Goal: Information Seeking & Learning: Find specific fact

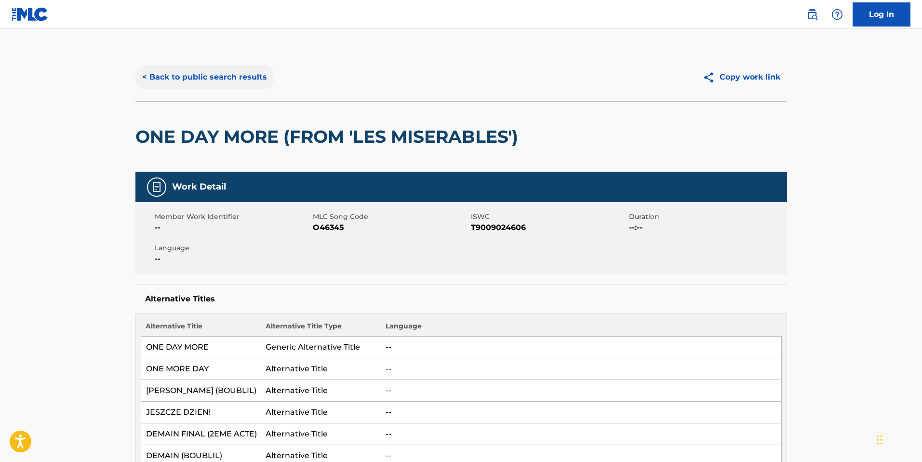
click at [220, 71] on button "< Back to public search results" at bounding box center [204, 77] width 138 height 24
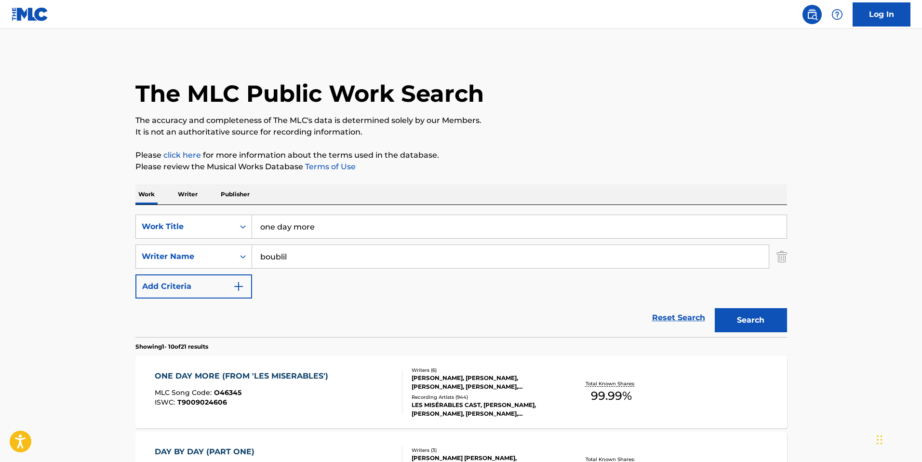
scroll to position [32, 0]
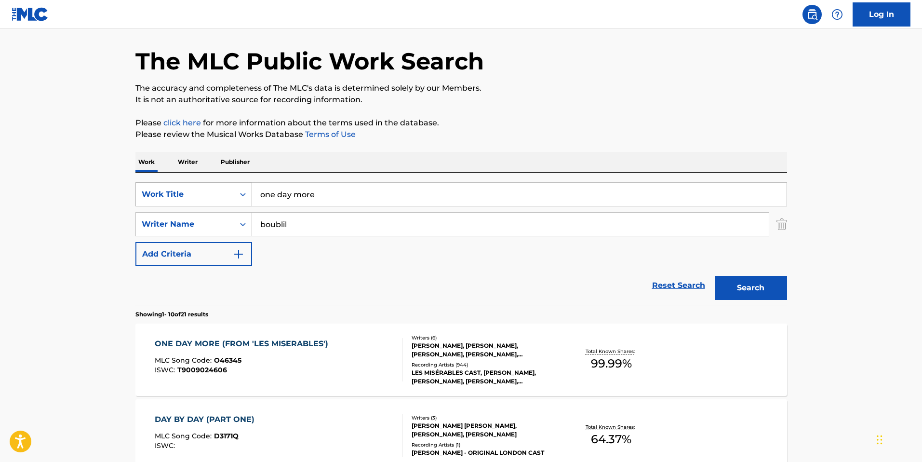
drag, startPoint x: 321, startPoint y: 193, endPoint x: 241, endPoint y: 190, distance: 80.5
click at [241, 190] on div "SearchWithCriteria1c333edc-244c-4535-af29-ede8b0ead28d Work Title one day more" at bounding box center [461, 194] width 652 height 24
type input "give it up"
drag, startPoint x: 286, startPoint y: 223, endPoint x: 261, endPoint y: 217, distance: 25.7
click at [261, 217] on input "boublil" at bounding box center [510, 224] width 517 height 23
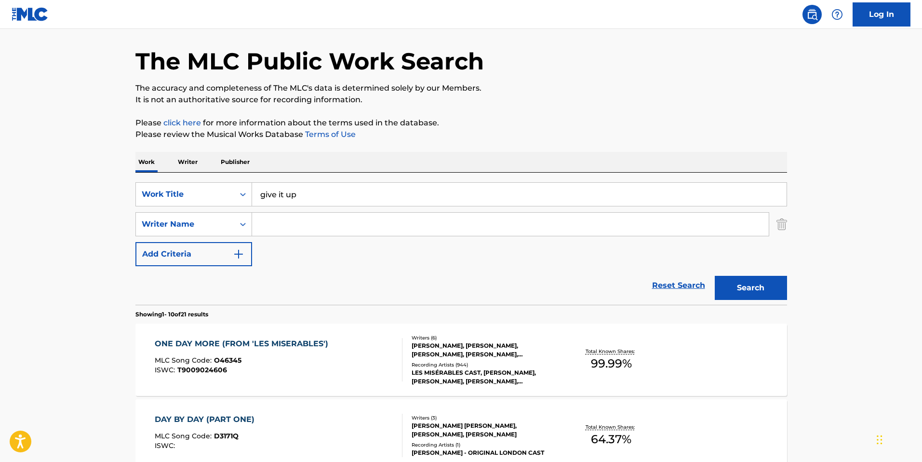
paste input "ROEVENSTRUNCK"
type input "ROEVENSTRUNCK"
click at [723, 286] on button "Search" at bounding box center [751, 288] width 72 height 24
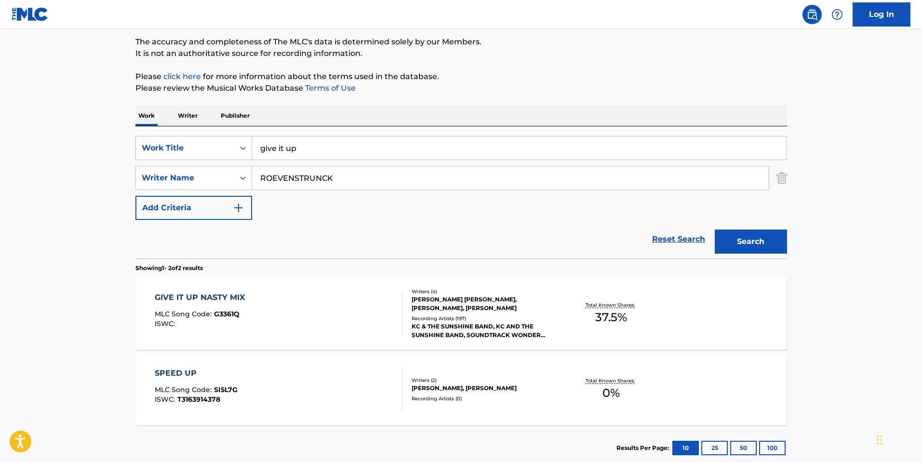
scroll to position [85, 0]
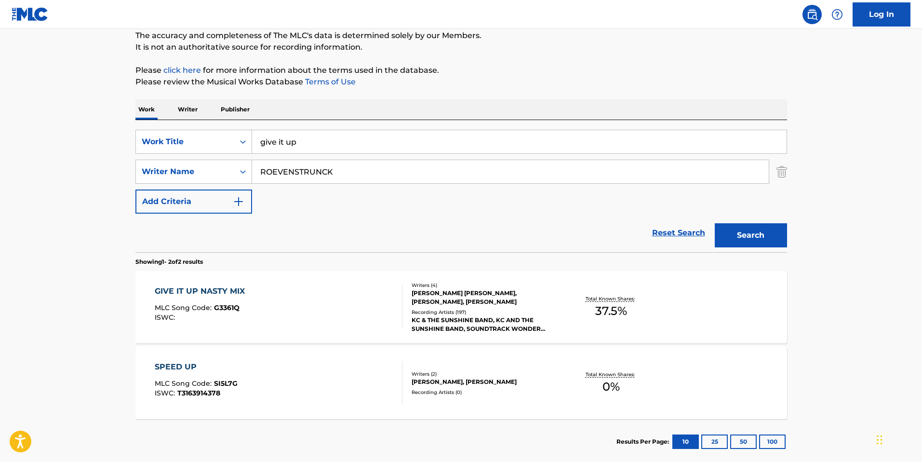
click at [367, 303] on div "GIVE IT UP NASTY MIX MLC Song Code : G3361Q ISWC :" at bounding box center [279, 306] width 248 height 43
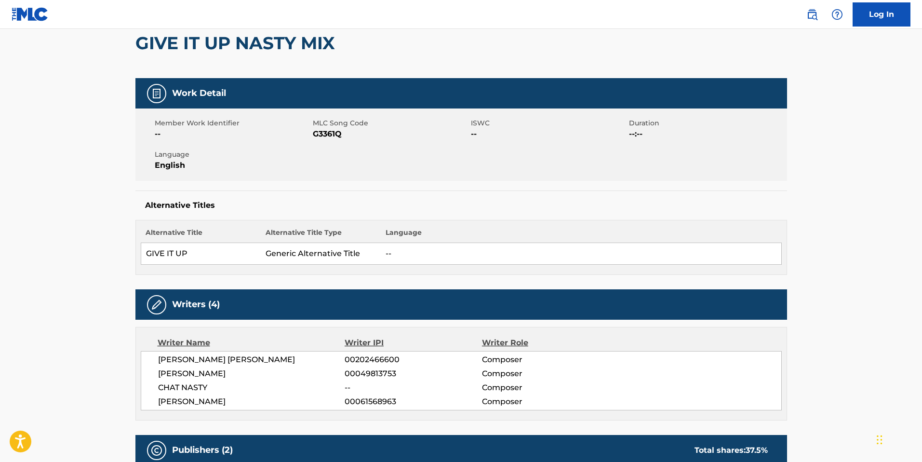
scroll to position [189, 0]
